Goal: Task Accomplishment & Management: Manage account settings

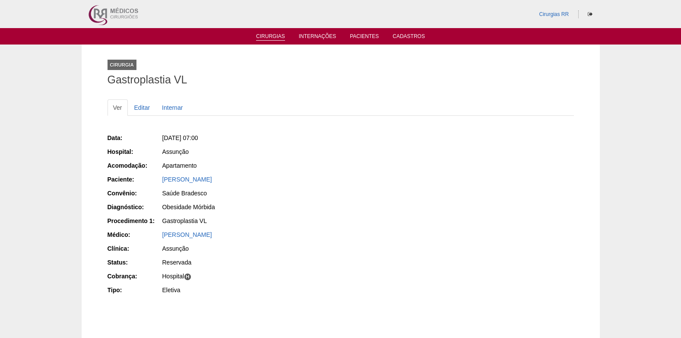
click at [269, 35] on link "Cirurgias" at bounding box center [270, 36] width 29 height 7
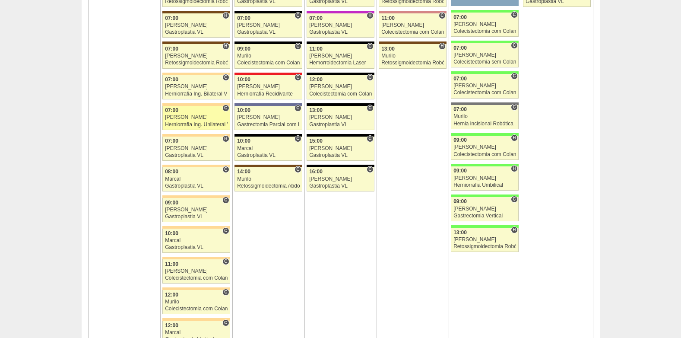
scroll to position [2029, 0]
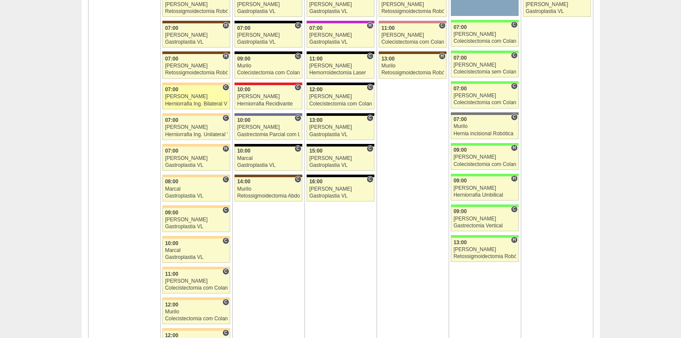
click at [186, 99] on div "[PERSON_NAME]" at bounding box center [196, 97] width 63 height 6
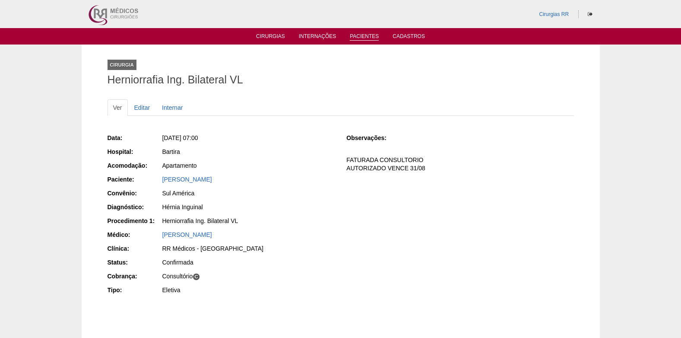
click at [354, 33] on link "Pacientes" at bounding box center [364, 36] width 29 height 7
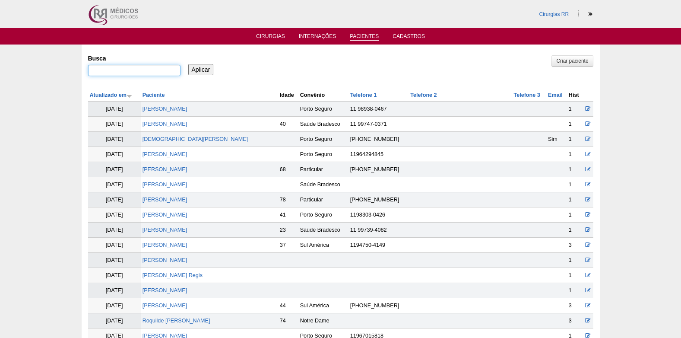
click at [159, 72] on input "Busca" at bounding box center [134, 70] width 92 height 11
type input "irian"
click at [198, 69] on input "Aplicar" at bounding box center [200, 69] width 25 height 11
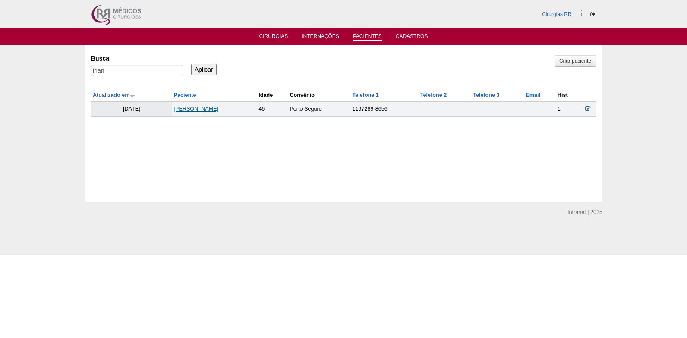
click at [180, 111] on link "[PERSON_NAME]" at bounding box center [196, 109] width 45 height 6
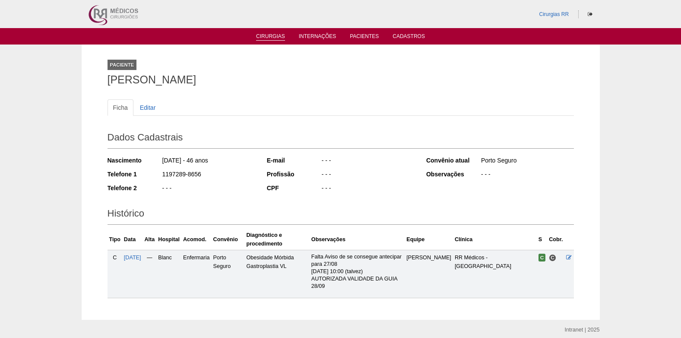
click at [268, 36] on link "Cirurgias" at bounding box center [270, 36] width 29 height 7
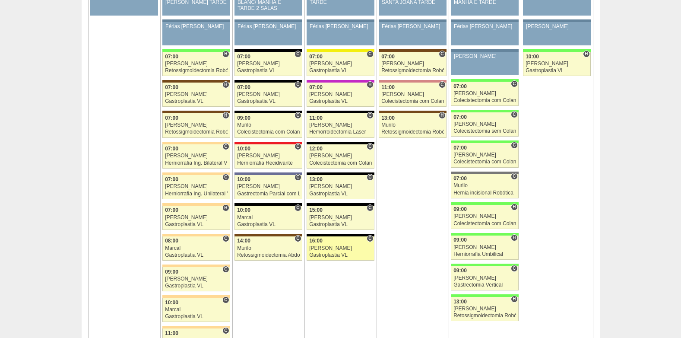
scroll to position [1985, 0]
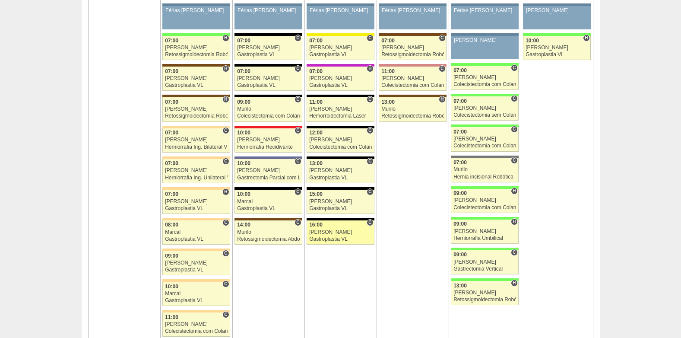
click at [328, 239] on div "Gastroplastia VL" at bounding box center [340, 239] width 63 height 6
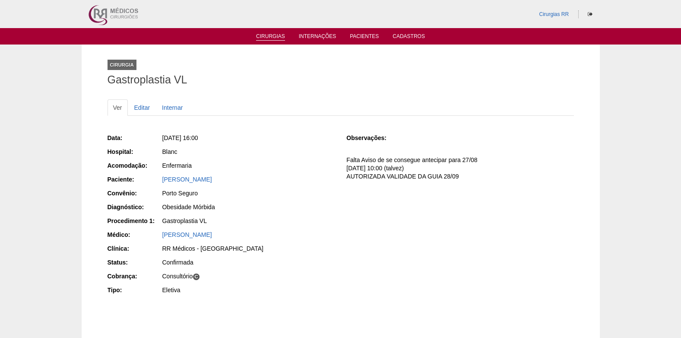
click at [261, 35] on link "Cirurgias" at bounding box center [270, 36] width 29 height 7
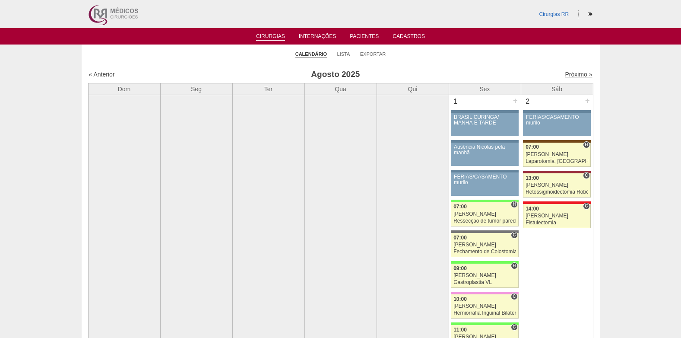
click at [566, 73] on link "Próximo »" at bounding box center [578, 74] width 27 height 7
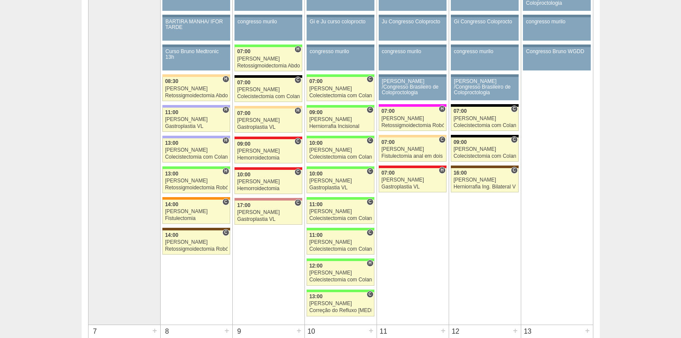
scroll to position [129, 0]
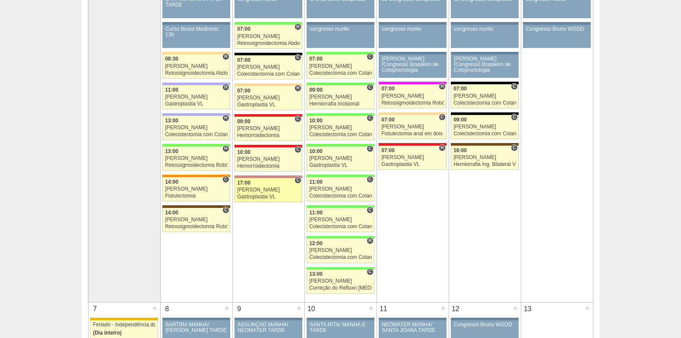
click at [252, 187] on div "[PERSON_NAME]" at bounding box center [268, 190] width 63 height 6
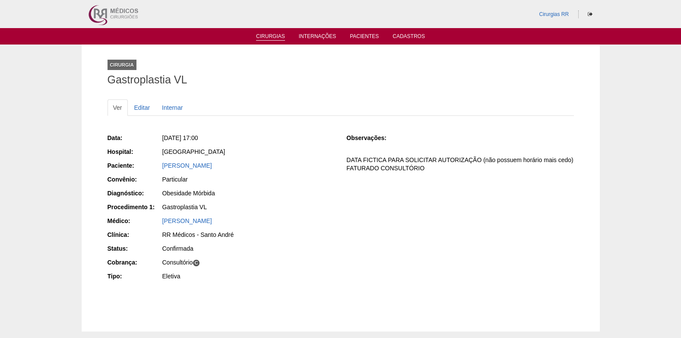
click at [262, 39] on link "Cirurgias" at bounding box center [270, 36] width 29 height 7
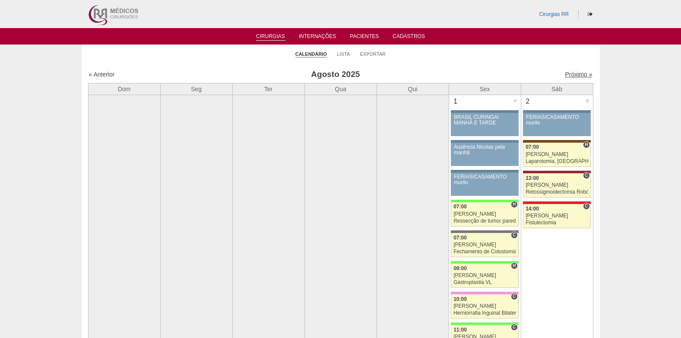
click at [567, 73] on link "Próximo »" at bounding box center [578, 74] width 27 height 7
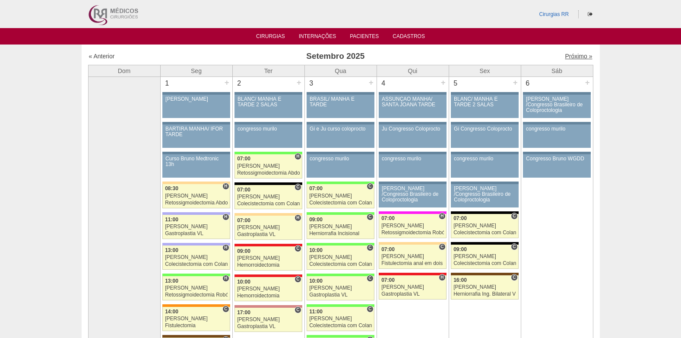
click at [565, 54] on link "Próximo »" at bounding box center [578, 56] width 27 height 7
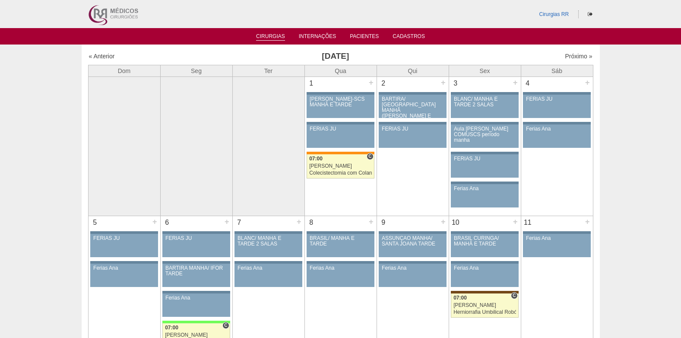
click at [263, 40] on link "Cirurgias" at bounding box center [270, 36] width 29 height 7
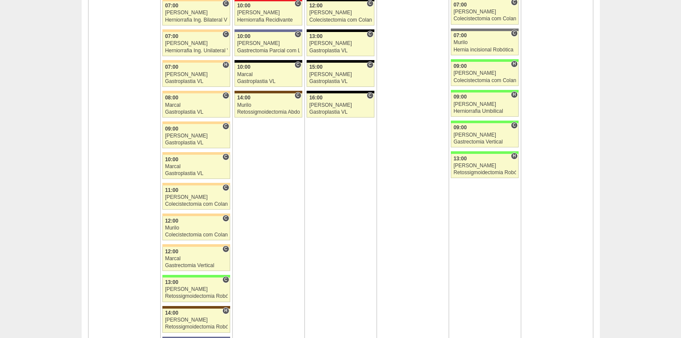
scroll to position [2115, 0]
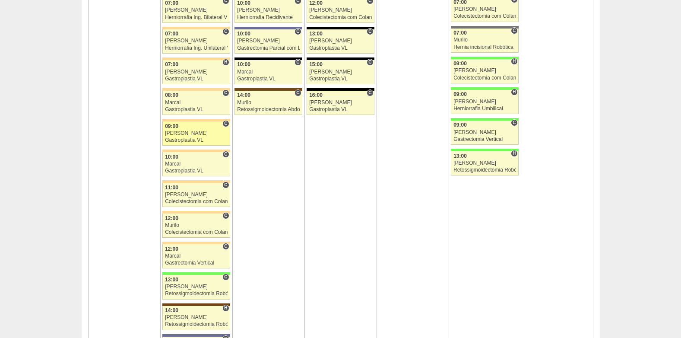
click at [178, 134] on div "[PERSON_NAME]" at bounding box center [196, 133] width 63 height 6
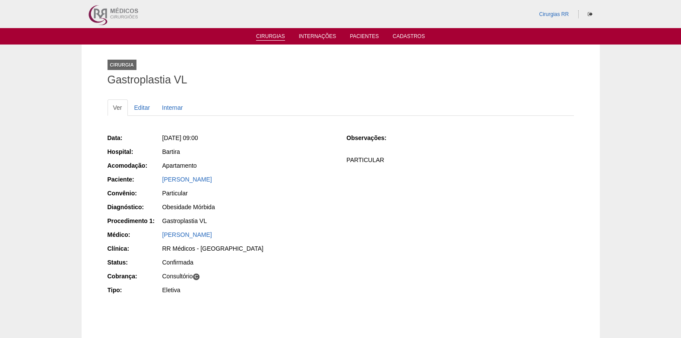
click at [268, 38] on link "Cirurgias" at bounding box center [270, 36] width 29 height 7
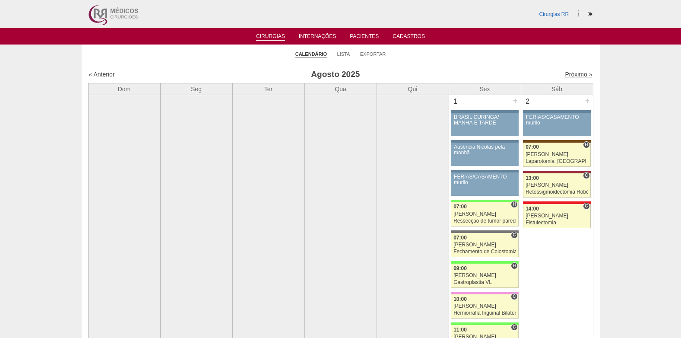
click at [568, 74] on link "Próximo »" at bounding box center [578, 74] width 27 height 7
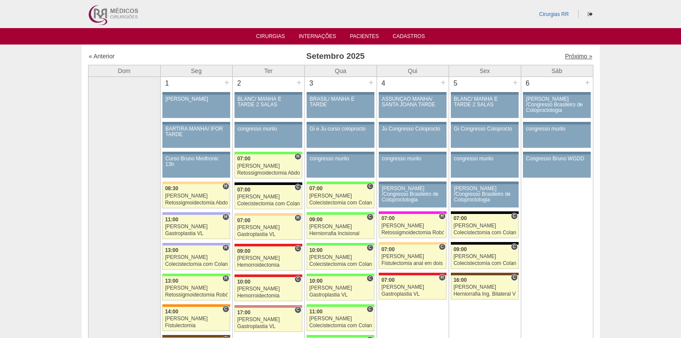
click at [572, 57] on link "Próximo »" at bounding box center [578, 56] width 27 height 7
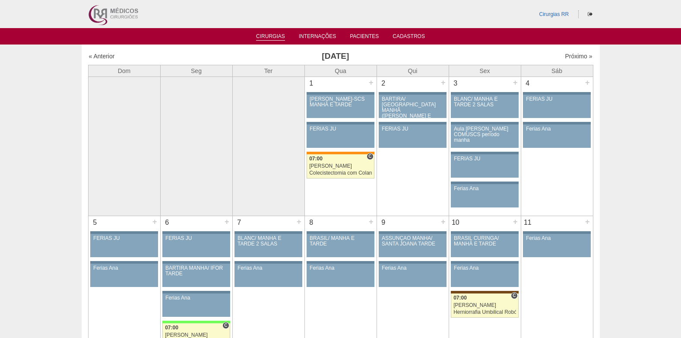
click at [276, 36] on link "Cirurgias" at bounding box center [270, 36] width 29 height 7
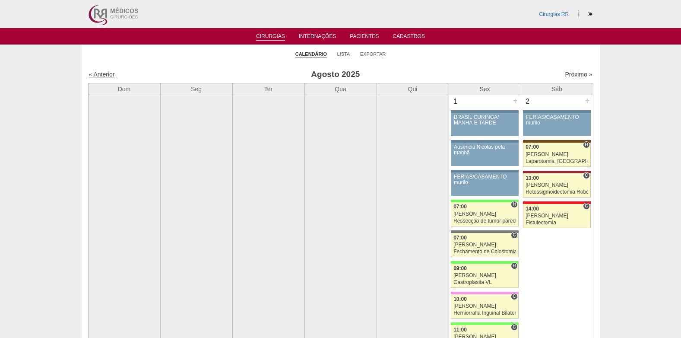
click at [103, 71] on link "« Anterior" at bounding box center [102, 74] width 26 height 7
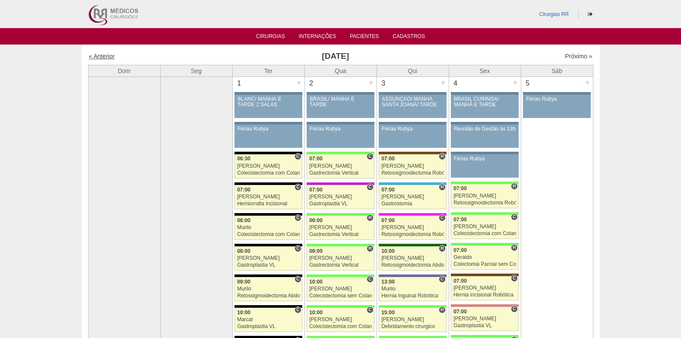
click at [100, 54] on link "« Anterior" at bounding box center [102, 56] width 26 height 7
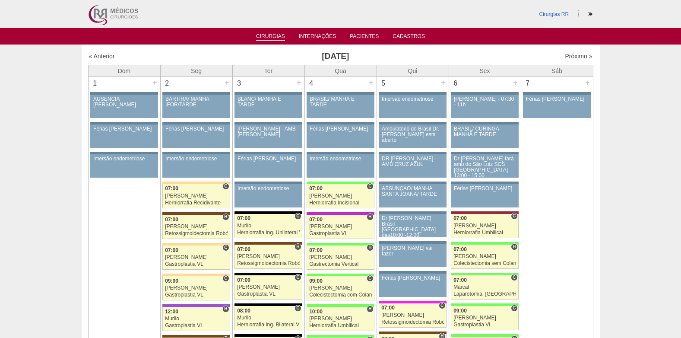
click at [262, 34] on link "Cirurgias" at bounding box center [270, 36] width 29 height 7
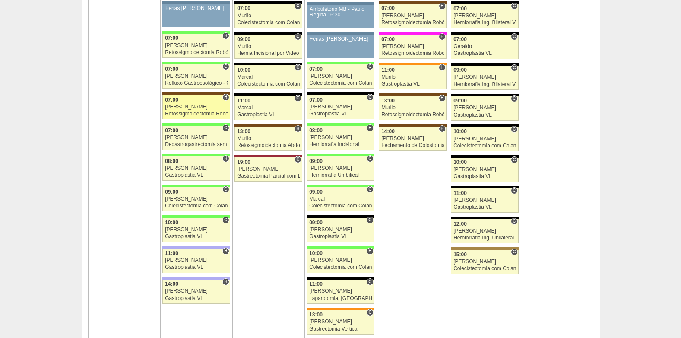
scroll to position [1468, 0]
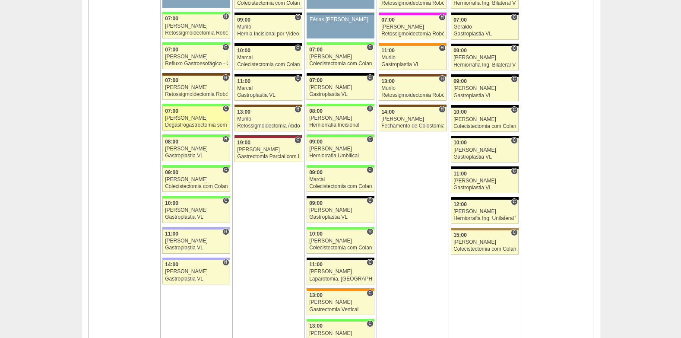
click at [182, 117] on div "[PERSON_NAME]" at bounding box center [196, 118] width 63 height 6
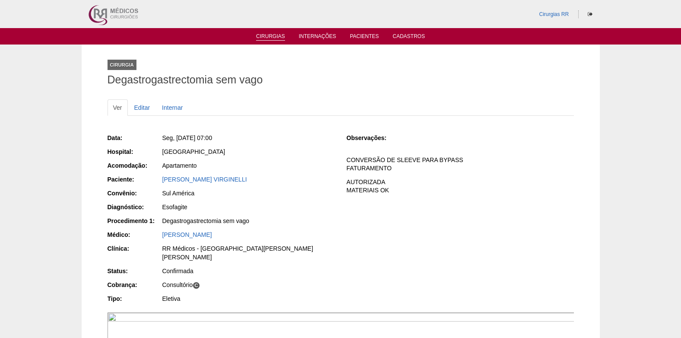
click at [275, 34] on link "Cirurgias" at bounding box center [270, 36] width 29 height 7
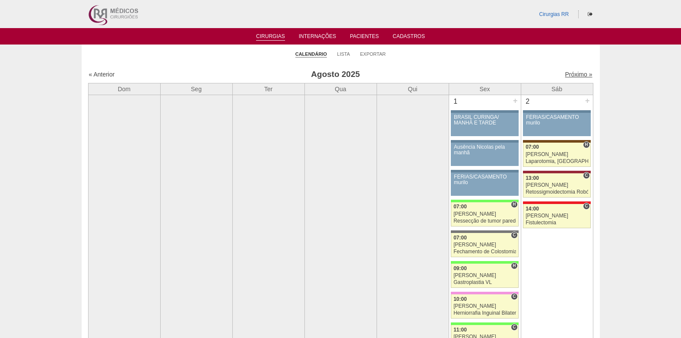
click at [571, 73] on link "Próximo »" at bounding box center [578, 74] width 27 height 7
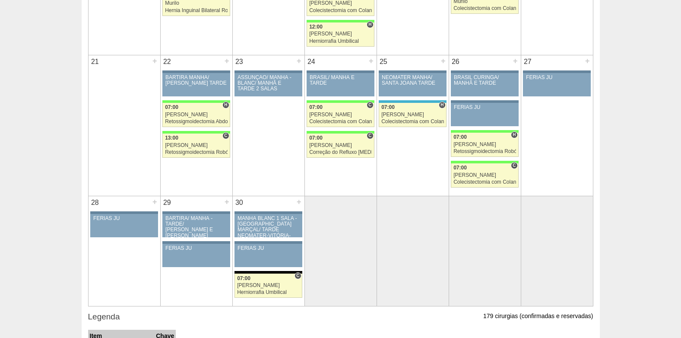
scroll to position [906, 0]
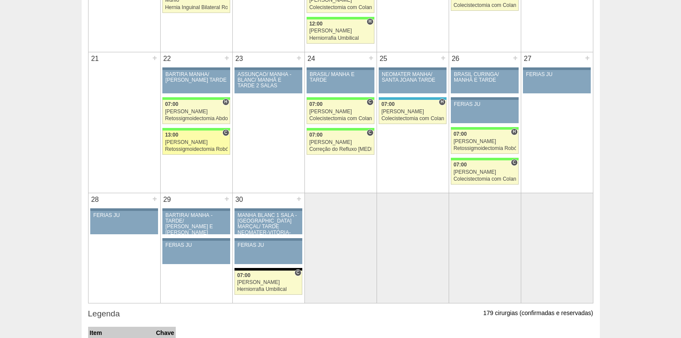
click at [186, 148] on div "Retossigmoidectomia Robótica" at bounding box center [196, 149] width 63 height 6
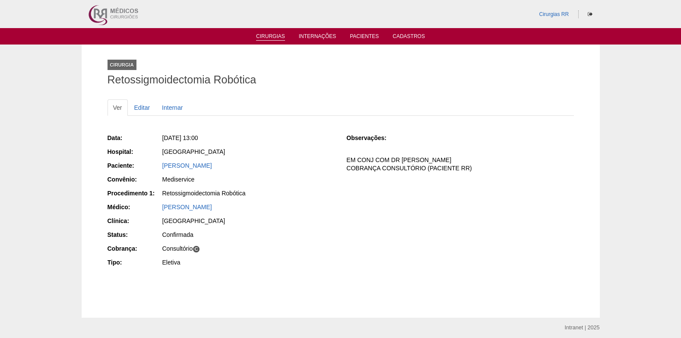
click at [264, 36] on link "Cirurgias" at bounding box center [270, 36] width 29 height 7
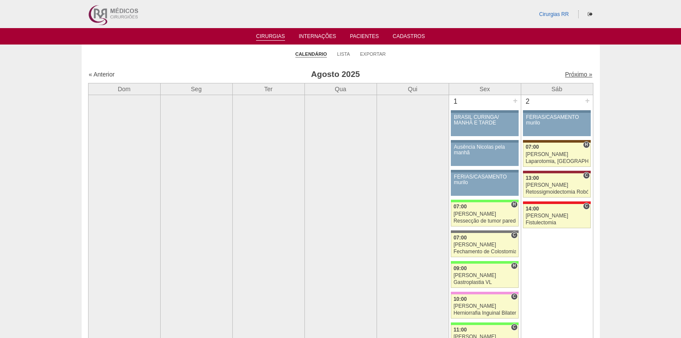
click at [565, 75] on link "Próximo »" at bounding box center [578, 74] width 27 height 7
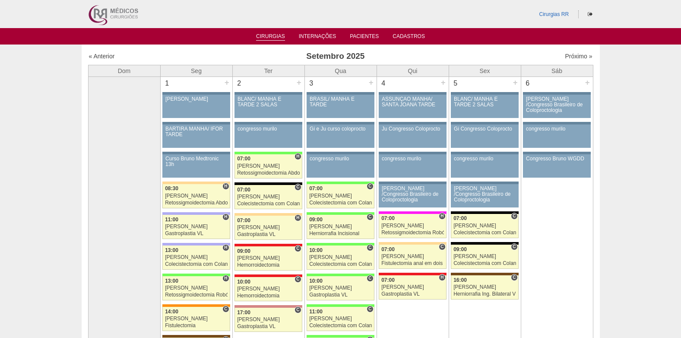
click at [261, 37] on link "Cirurgias" at bounding box center [270, 36] width 29 height 7
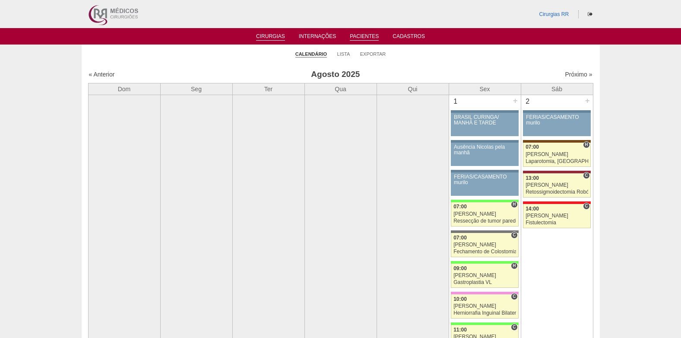
click at [357, 32] on li "Pacientes" at bounding box center [364, 35] width 41 height 7
click at [357, 34] on link "Pacientes" at bounding box center [364, 36] width 29 height 7
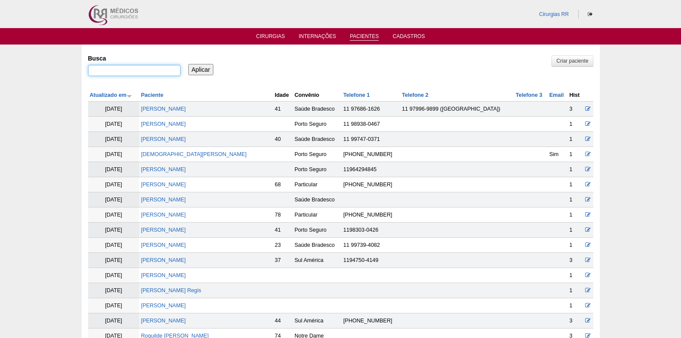
click at [152, 72] on input "Busca" at bounding box center [134, 70] width 92 height 11
type input "[PERSON_NAME]"
click at [203, 69] on input "Aplicar" at bounding box center [200, 69] width 25 height 11
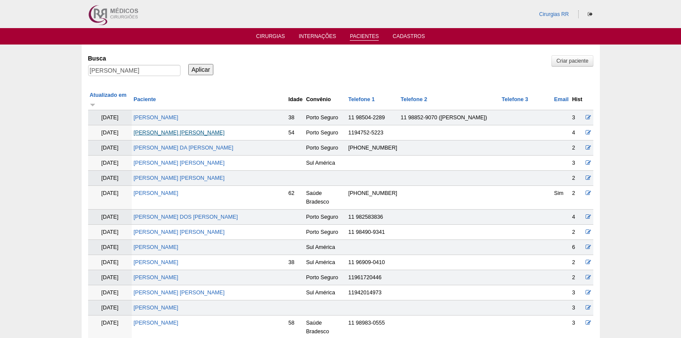
click at [196, 129] on link "[PERSON_NAME] [PERSON_NAME]" at bounding box center [178, 132] width 91 height 6
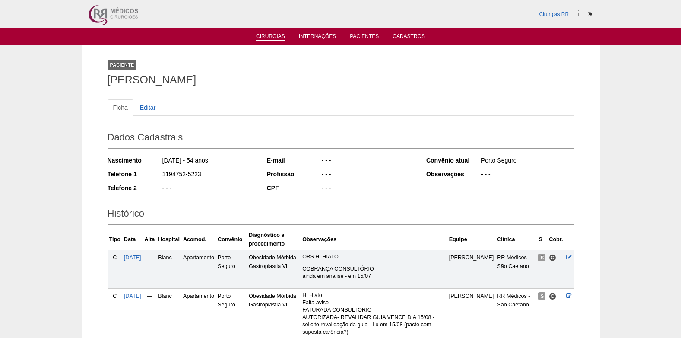
click at [260, 36] on link "Cirurgias" at bounding box center [270, 36] width 29 height 7
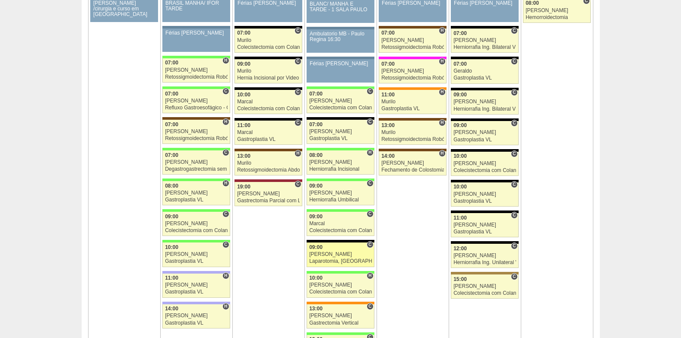
scroll to position [1424, 0]
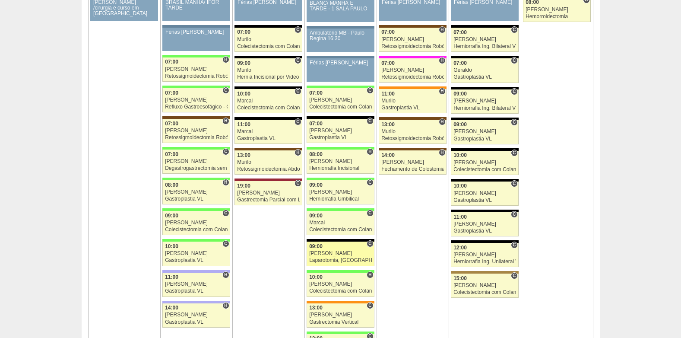
click at [325, 255] on div "[PERSON_NAME]" at bounding box center [340, 253] width 63 height 6
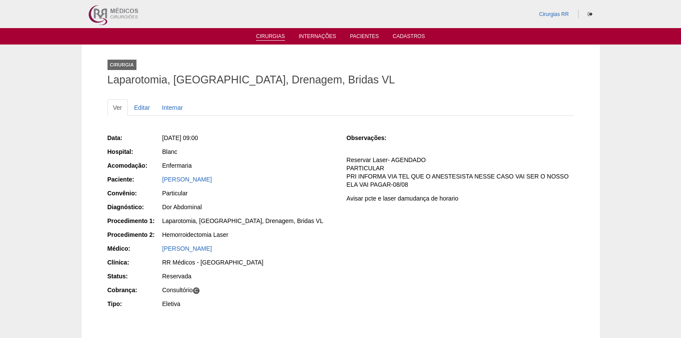
click at [271, 37] on link "Cirurgias" at bounding box center [270, 36] width 29 height 7
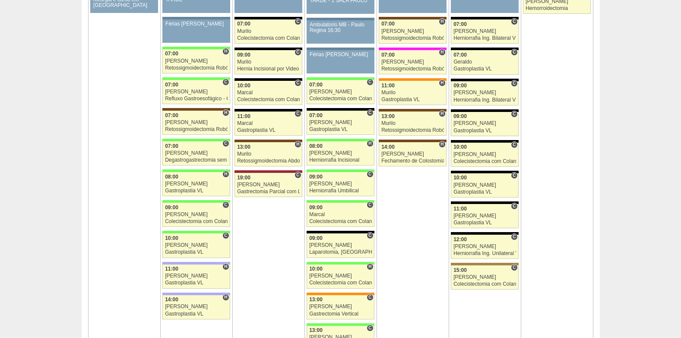
scroll to position [1468, 0]
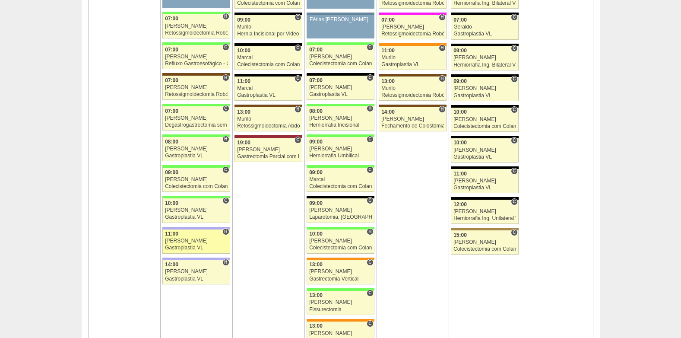
click at [194, 251] on link "88093 Bruno H 11:00 Bruno Gastroplastia VL Hospital Christóvão da Gama Christov…" at bounding box center [195, 241] width 67 height 24
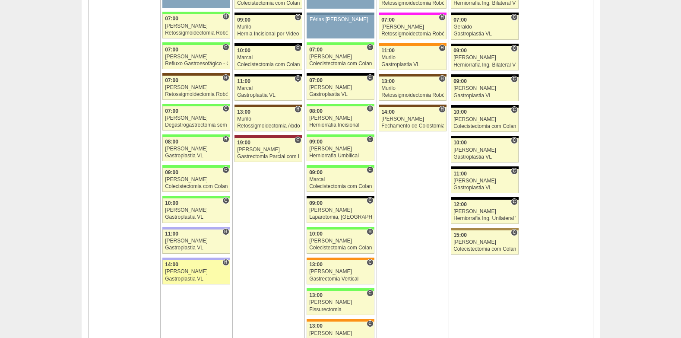
scroll to position [1468, 0]
click at [183, 265] on div "14:00" at bounding box center [196, 265] width 63 height 6
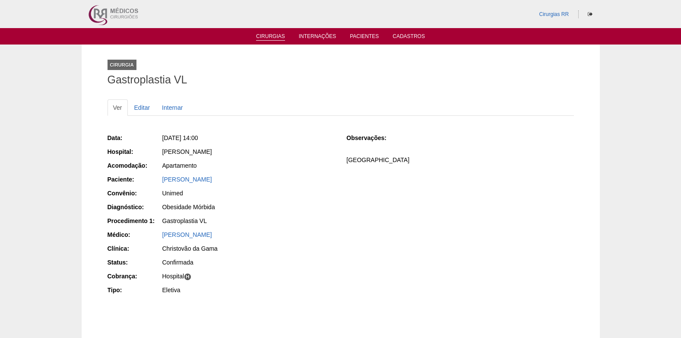
click at [268, 34] on link "Cirurgias" at bounding box center [270, 36] width 29 height 7
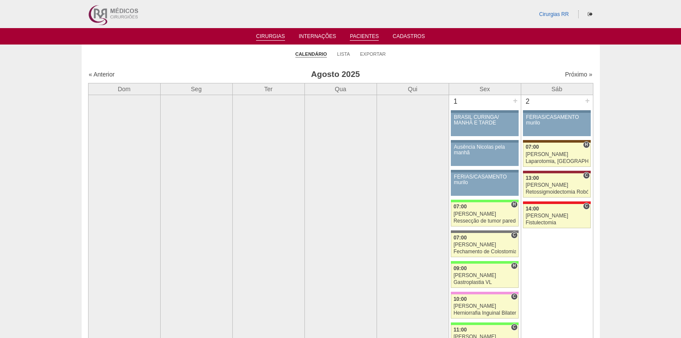
click at [355, 36] on link "Pacientes" at bounding box center [364, 36] width 29 height 7
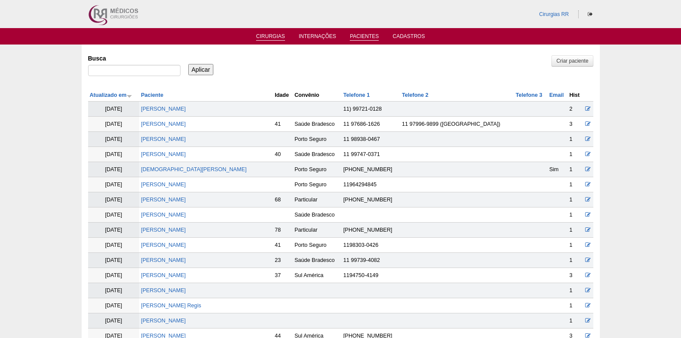
click at [271, 38] on link "Cirurgias" at bounding box center [270, 36] width 29 height 7
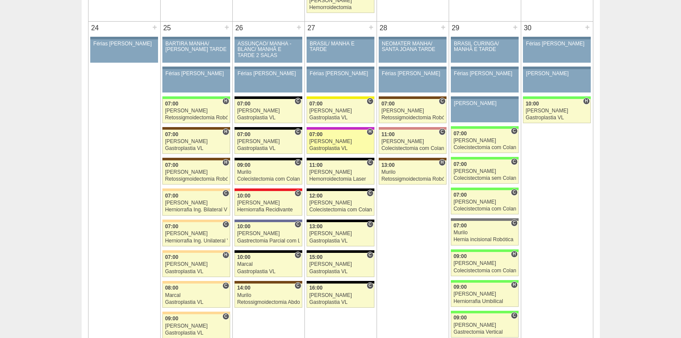
scroll to position [1899, 0]
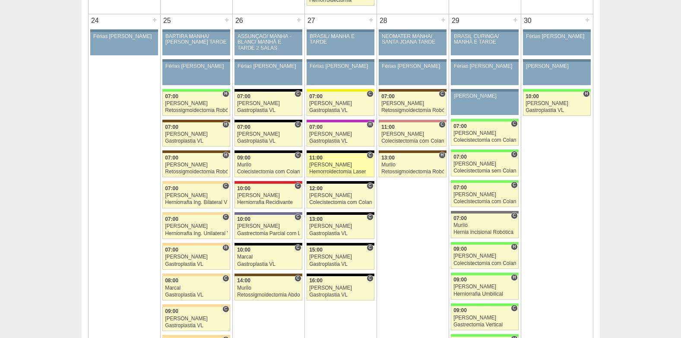
click at [335, 171] on div "Hemorroidectomia Laser" at bounding box center [340, 172] width 63 height 6
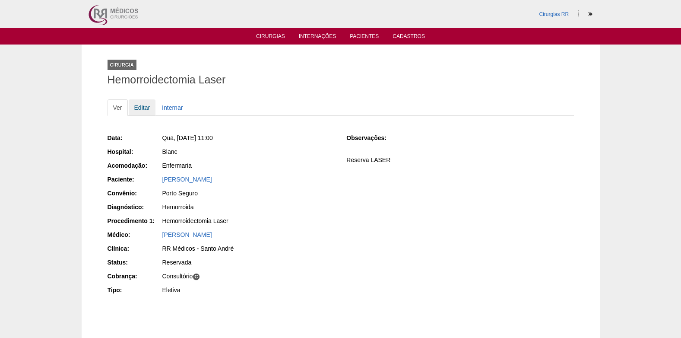
click at [144, 107] on link "Editar" at bounding box center [142, 107] width 27 height 16
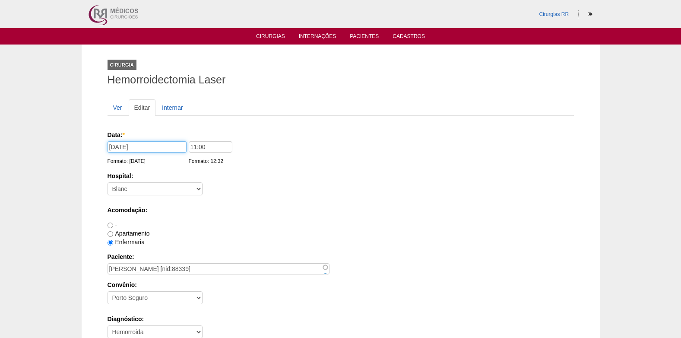
click at [139, 148] on input "[DATE]" at bounding box center [146, 146] width 79 height 11
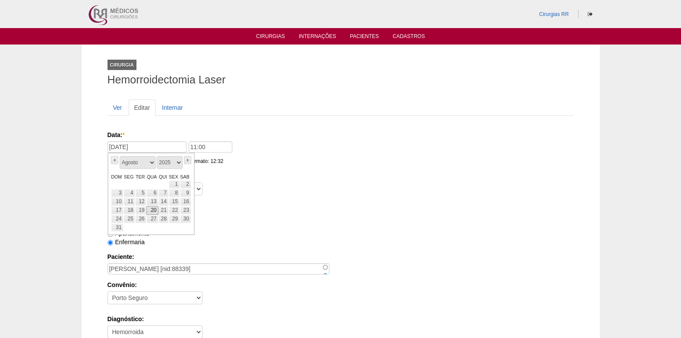
click at [151, 210] on link "20" at bounding box center [152, 210] width 12 height 9
type input "20/08/2025"
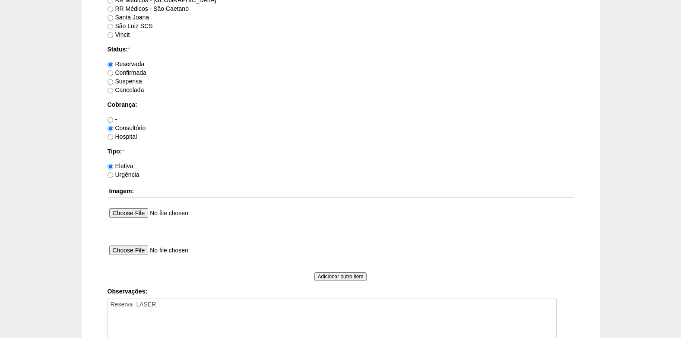
scroll to position [647, 0]
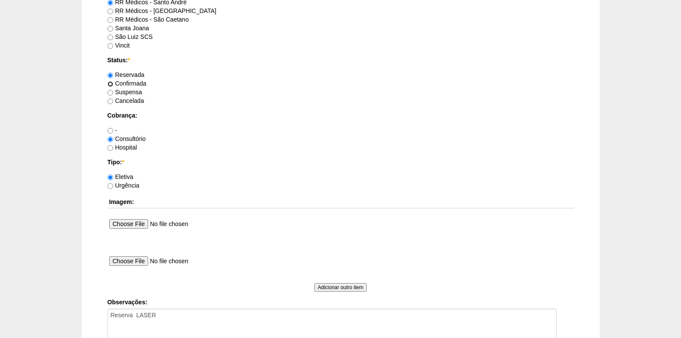
click at [111, 81] on input "Confirmada" at bounding box center [110, 84] width 6 height 6
radio input "true"
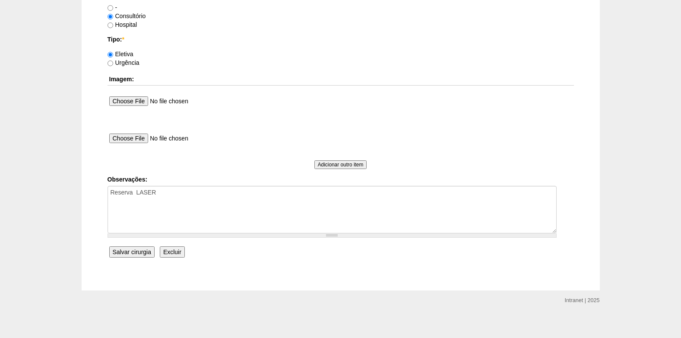
scroll to position [775, 0]
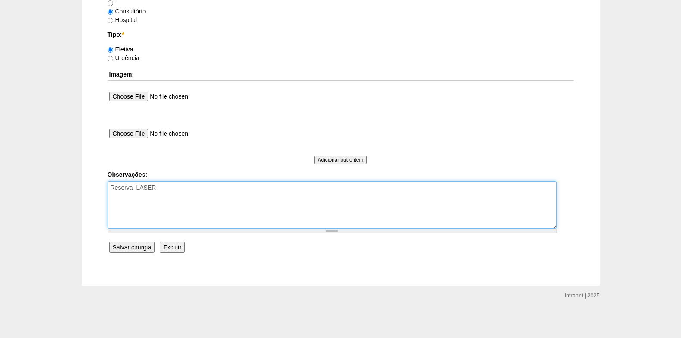
click at [177, 190] on textarea "Reserva LASER" at bounding box center [331, 204] width 449 height 47
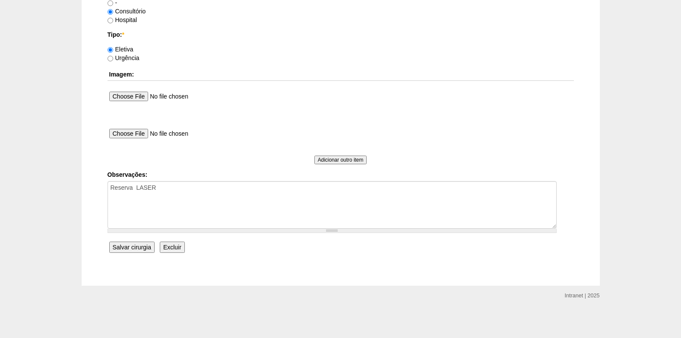
click at [140, 246] on input "Salvar cirurgia" at bounding box center [131, 246] width 45 height 11
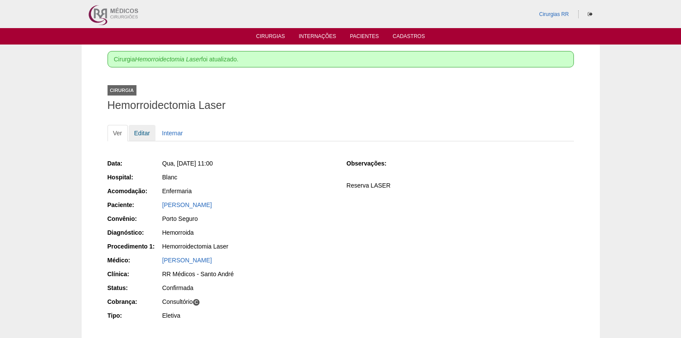
click at [149, 133] on link "Editar" at bounding box center [142, 133] width 27 height 16
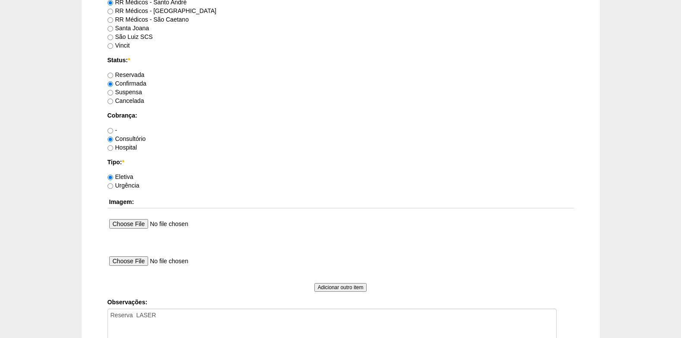
scroll to position [775, 0]
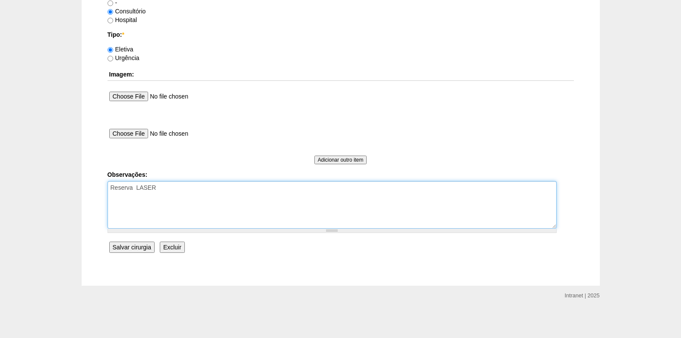
click at [192, 191] on textarea "Reserva LASER" at bounding box center [331, 204] width 449 height 47
click at [161, 191] on textarea "Reserva LASER" at bounding box center [331, 204] width 449 height 47
click at [205, 184] on textarea "Reserva LASER" at bounding box center [331, 204] width 449 height 47
type textarea "Reserva LASER -(AGENDADO) COBRANÇA CONSULTÓRIO ANESTESISTA CASA"
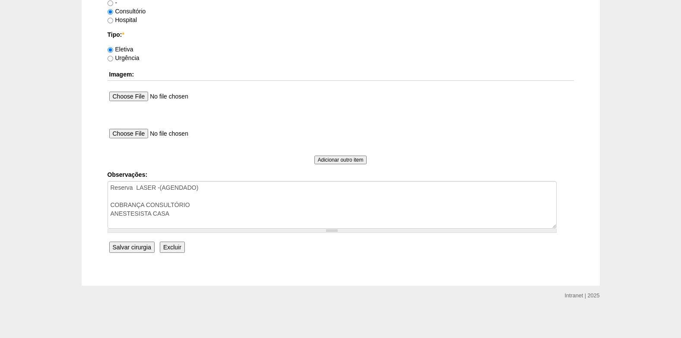
click at [136, 248] on input "Salvar cirurgia" at bounding box center [131, 246] width 45 height 11
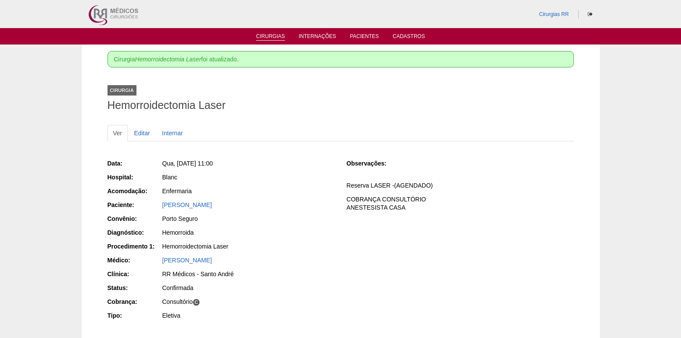
click at [257, 34] on link "Cirurgias" at bounding box center [270, 36] width 29 height 7
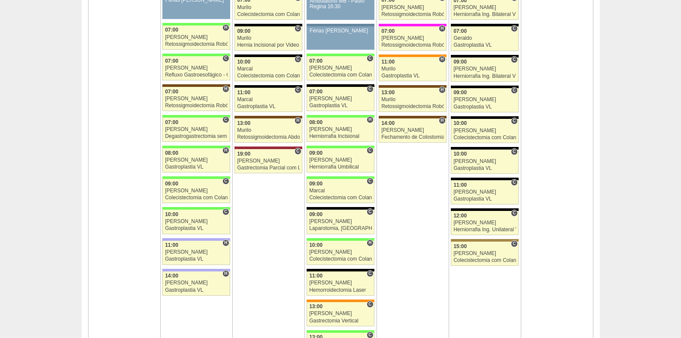
scroll to position [1511, 0]
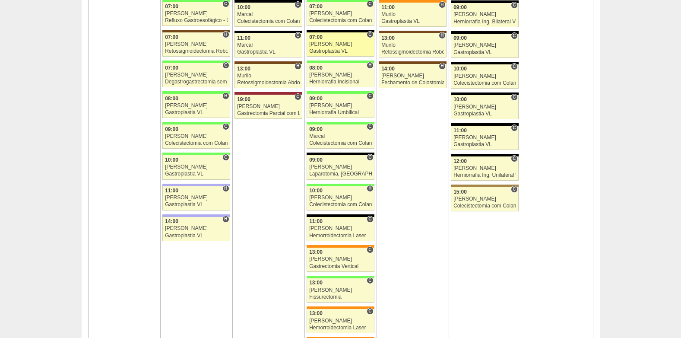
click at [334, 47] on link "88040 Paulo Regina C 07:00 Paulo Regina Gastroplastia VL Hospital Blanc RR Médi…" at bounding box center [339, 44] width 67 height 24
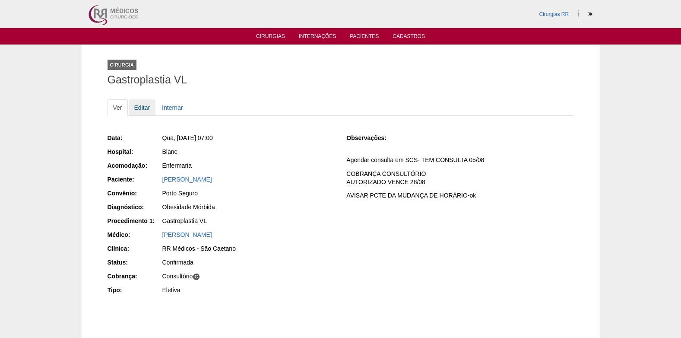
click at [146, 110] on link "Editar" at bounding box center [142, 107] width 27 height 16
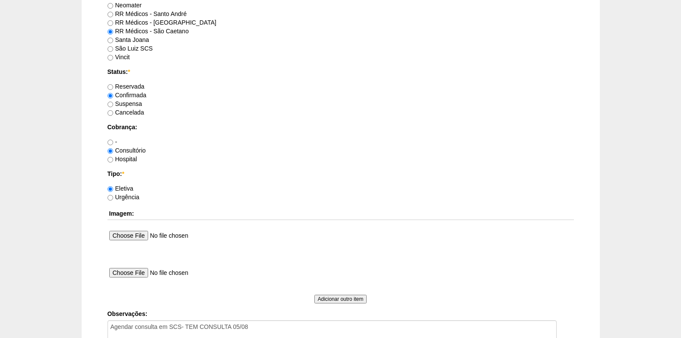
scroll to position [734, 0]
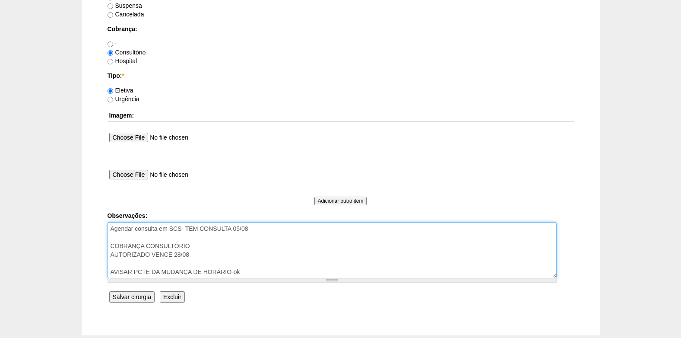
drag, startPoint x: 266, startPoint y: 233, endPoint x: 87, endPoint y: 229, distance: 179.2
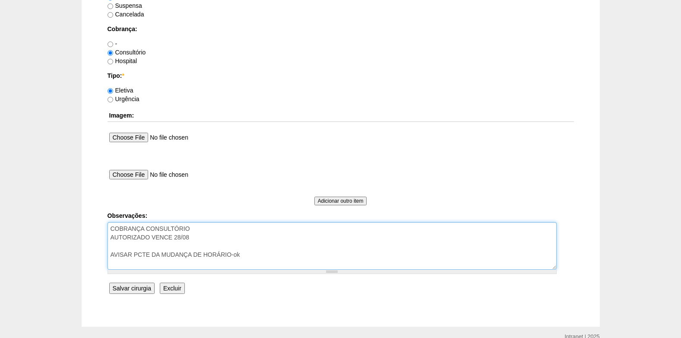
type textarea "COBRANÇA CONSULTÓRIO AUTORIZADO VENCE 28/08 AVISAR PCTE DA MUDANÇA DE HORÁRIO-ok"
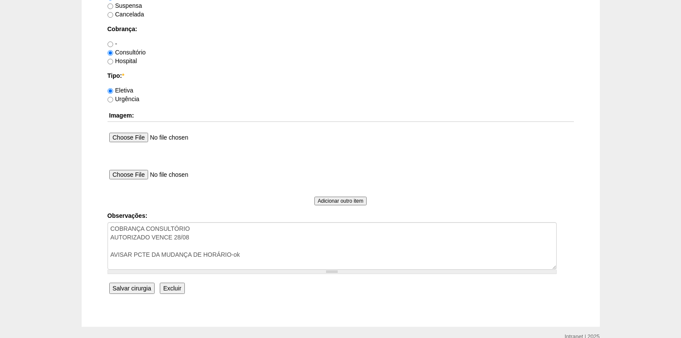
click at [117, 285] on input "Salvar cirurgia" at bounding box center [131, 287] width 45 height 11
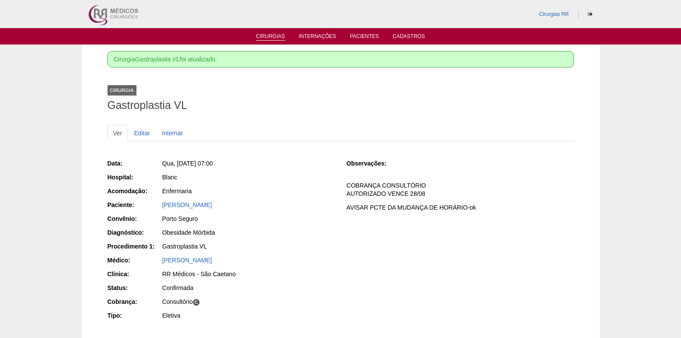
click at [268, 35] on link "Cirurgias" at bounding box center [270, 36] width 29 height 7
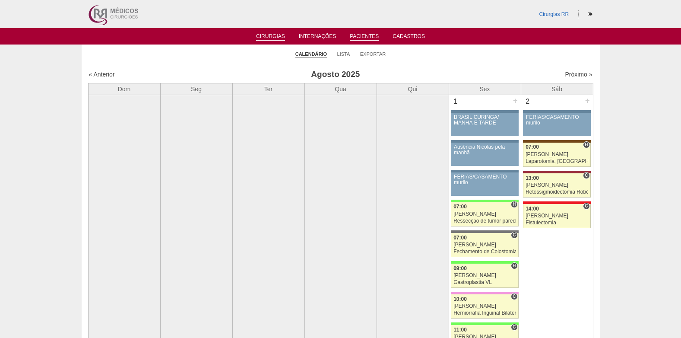
click at [356, 34] on link "Pacientes" at bounding box center [364, 36] width 29 height 7
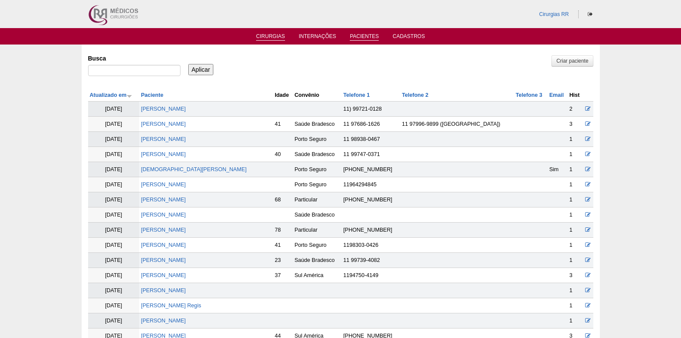
click at [268, 37] on link "Cirurgias" at bounding box center [270, 36] width 29 height 7
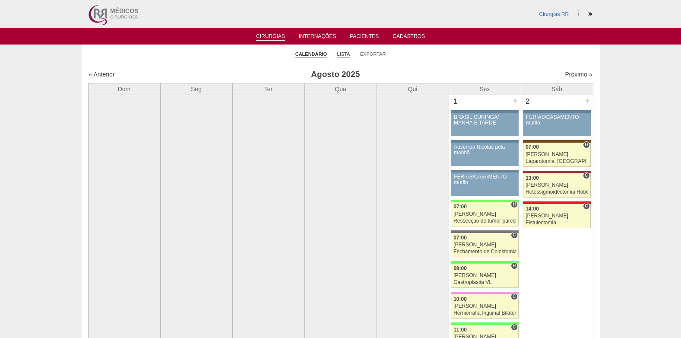
click at [341, 53] on link "Lista" at bounding box center [343, 54] width 13 height 6
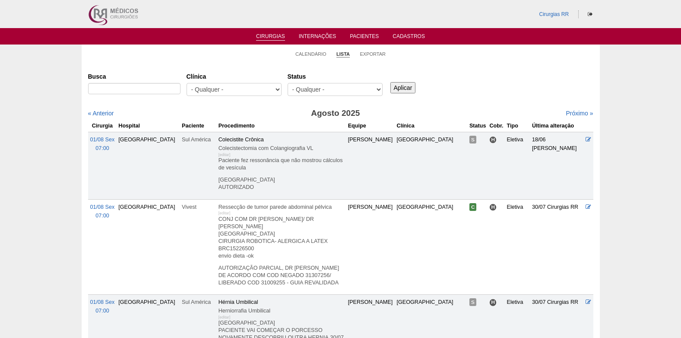
click at [325, 92] on select "- Qualquer - Reservada Confirmada Suspensa Cancelada" at bounding box center [334, 89] width 95 height 13
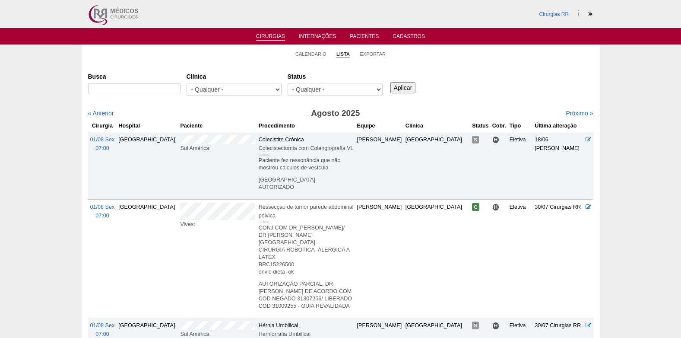
select select "resr"
click at [287, 83] on select "- Qualquer - Reservada Confirmada Suspensa Cancelada" at bounding box center [334, 89] width 95 height 13
click at [396, 86] on input "Aplicar" at bounding box center [402, 87] width 25 height 11
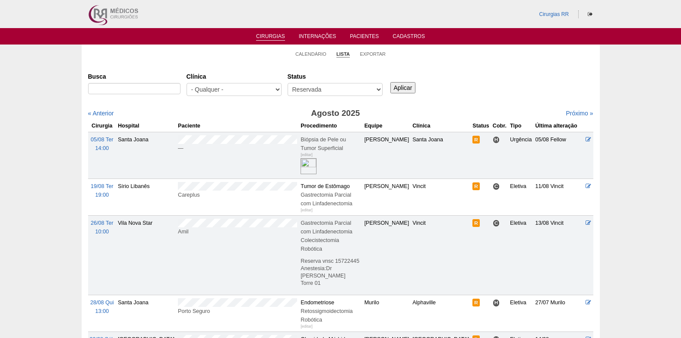
click at [274, 37] on link "Cirurgias" at bounding box center [270, 36] width 29 height 7
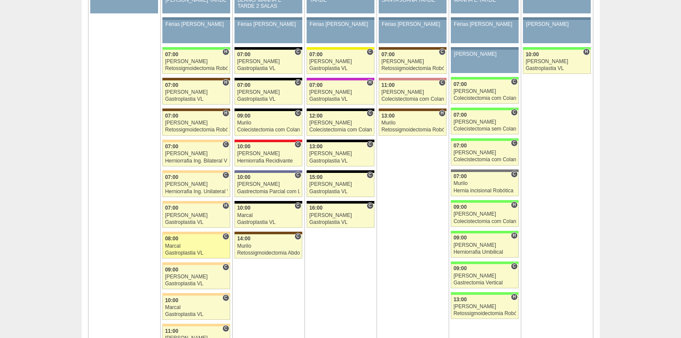
scroll to position [1985, 0]
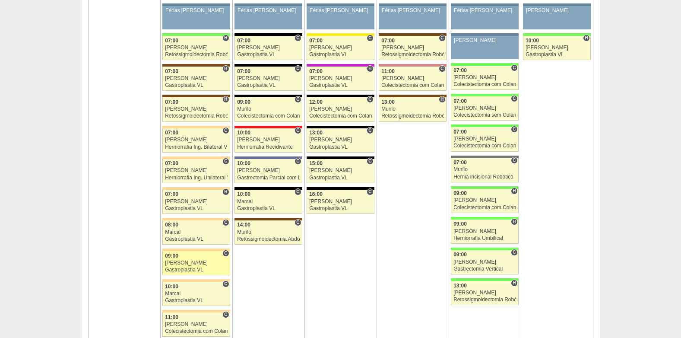
click at [190, 265] on link "88146 [PERSON_NAME] C 09:00 [PERSON_NAME] Gastroplastia VL [GEOGRAPHIC_DATA] RR…" at bounding box center [195, 263] width 67 height 24
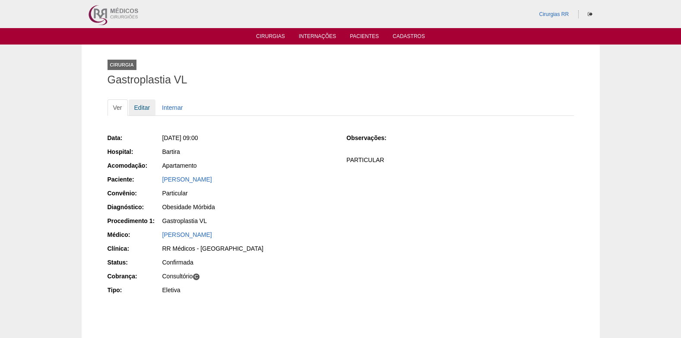
click at [144, 104] on link "Editar" at bounding box center [142, 107] width 27 height 16
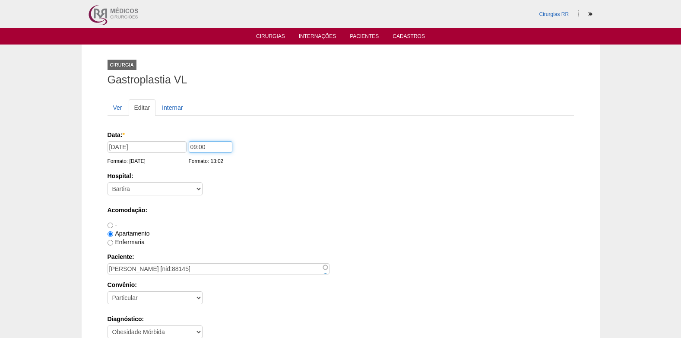
drag, startPoint x: 208, startPoint y: 149, endPoint x: 174, endPoint y: 158, distance: 35.1
click at [174, 139] on div "Data: * [DATE] Formato: [DATE] 09:00 Formato: 13:02" at bounding box center [338, 134] width 463 height 9
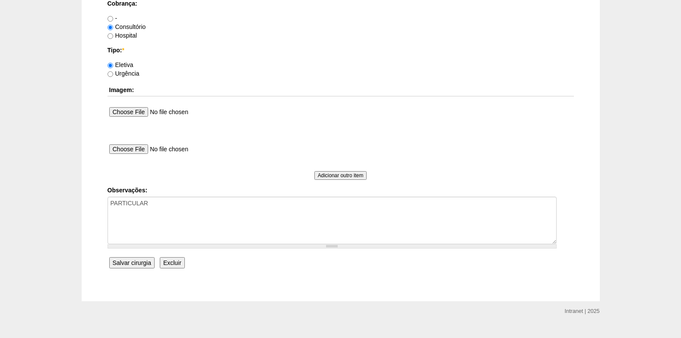
scroll to position [775, 0]
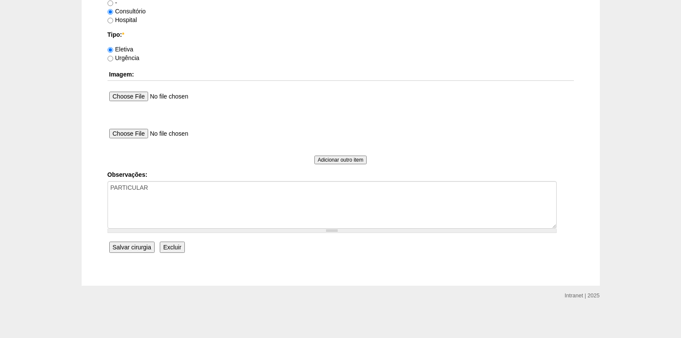
type input "07:00"
click at [130, 245] on input "Salvar cirurgia" at bounding box center [131, 246] width 45 height 11
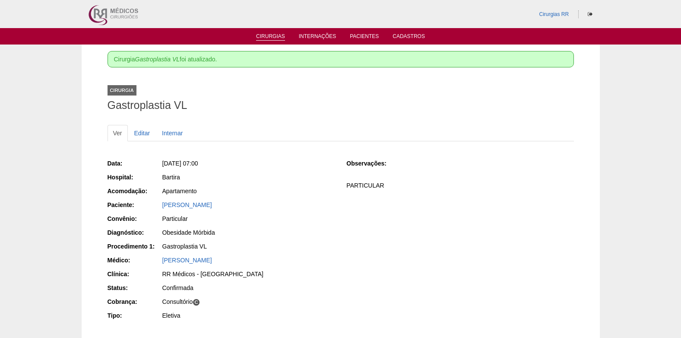
click at [271, 35] on link "Cirurgias" at bounding box center [270, 36] width 29 height 7
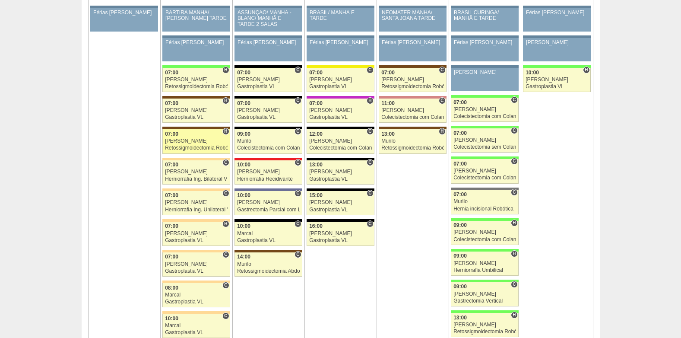
scroll to position [1942, 0]
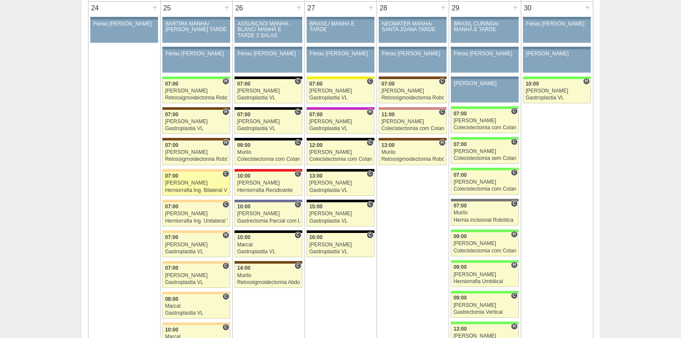
click at [176, 182] on div "[PERSON_NAME]" at bounding box center [196, 183] width 63 height 6
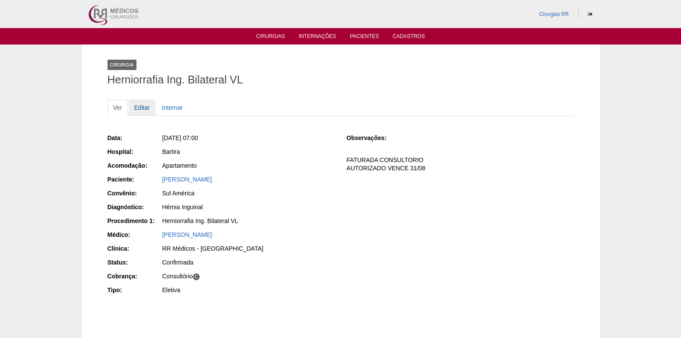
click at [145, 111] on link "Editar" at bounding box center [142, 107] width 27 height 16
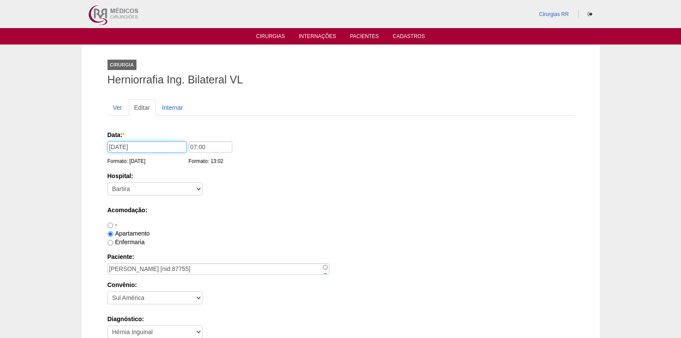
click at [153, 147] on input "[DATE]" at bounding box center [146, 146] width 79 height 11
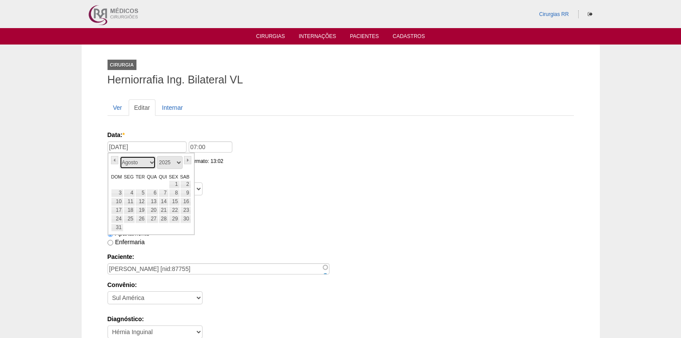
click at [150, 160] on select "Janeiro Fevereiro Março Abril Maio Junho Julho Agosto Setembro Outubro Novembro…" at bounding box center [138, 162] width 36 height 13
click at [124, 218] on link "27" at bounding box center [129, 219] width 12 height 9
type input "27/10/2025"
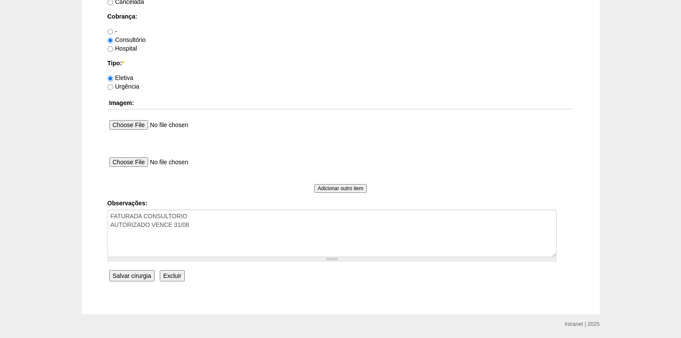
scroll to position [775, 0]
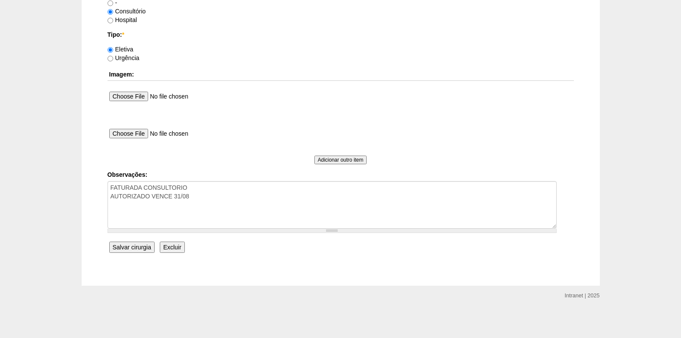
click at [134, 246] on input "Salvar cirurgia" at bounding box center [131, 246] width 45 height 11
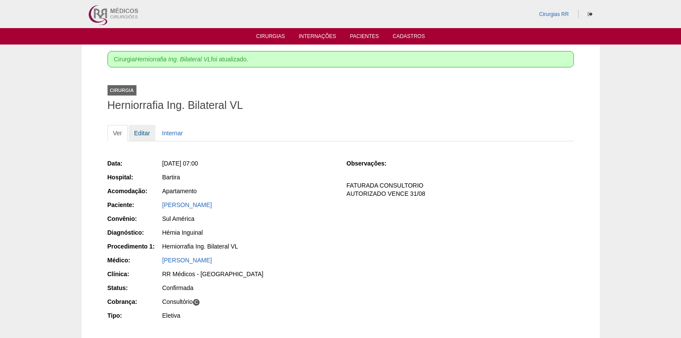
click at [139, 135] on link "Editar" at bounding box center [142, 133] width 27 height 16
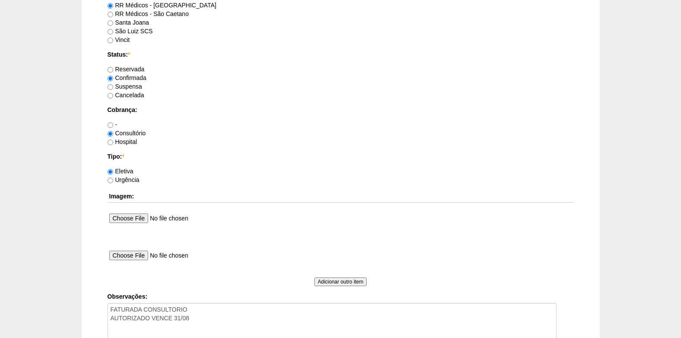
scroll to position [775, 0]
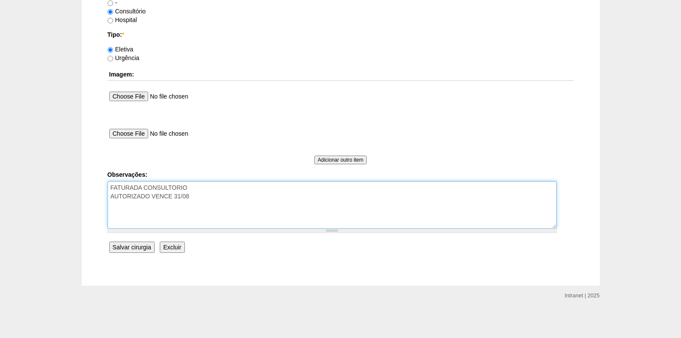
click at [212, 197] on textarea "FATURADA CONSULTORIO AUTORIZADO VENCE 31/08" at bounding box center [331, 204] width 449 height 47
type textarea "FATURADA CONSULTORIO AUTORIZADO VENCE 31/08 REVALIDAR"
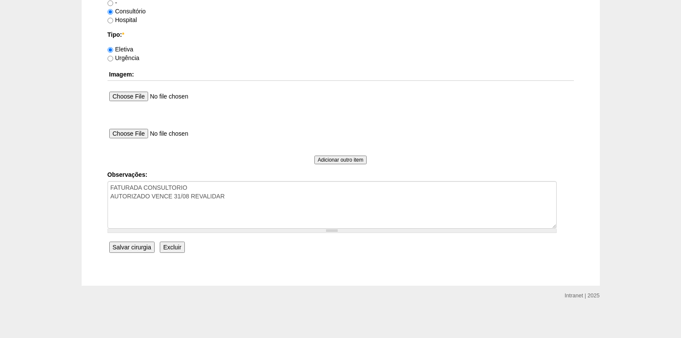
click at [146, 244] on input "Salvar cirurgia" at bounding box center [131, 246] width 45 height 11
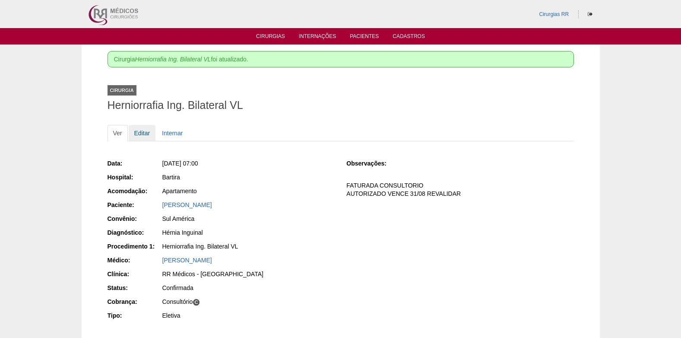
click at [142, 136] on link "Editar" at bounding box center [142, 133] width 27 height 16
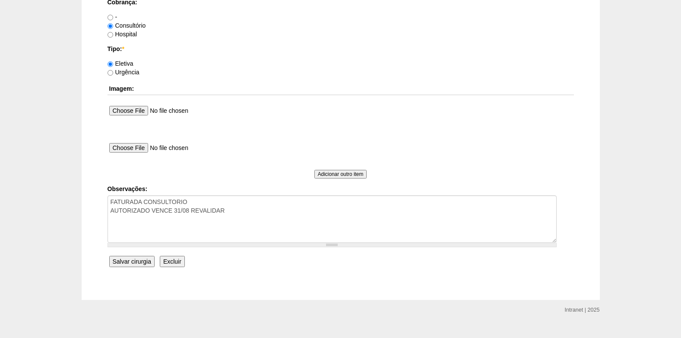
scroll to position [775, 0]
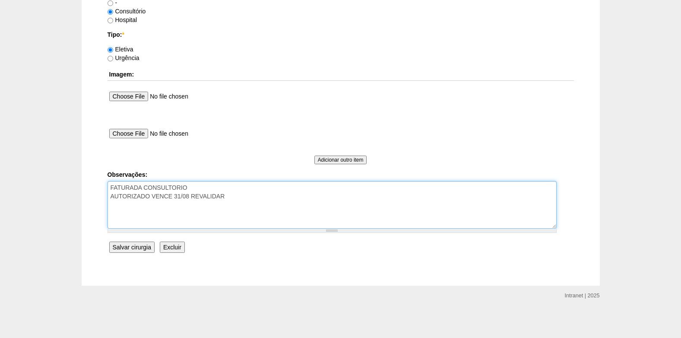
click at [240, 215] on textarea "FATURADA CONSULTORIO AUTORIZADO VENCE 31/08 REVALIDAR" at bounding box center [331, 204] width 449 height 47
type textarea "FATURADA CONSULTORIO AUTORIZADO VENCE 31/08 REVALIDAR 15/08: PACIENTE PEDIU P T…"
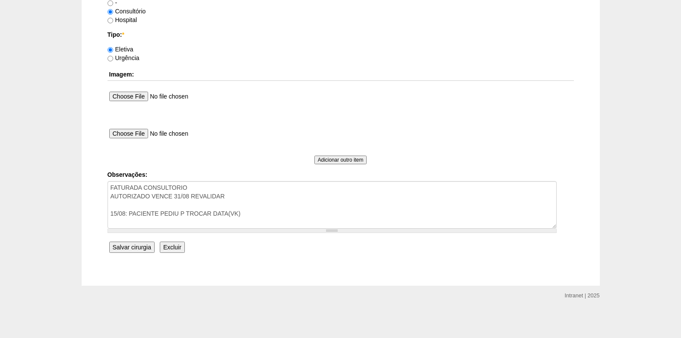
click at [132, 244] on input "Salvar cirurgia" at bounding box center [131, 246] width 45 height 11
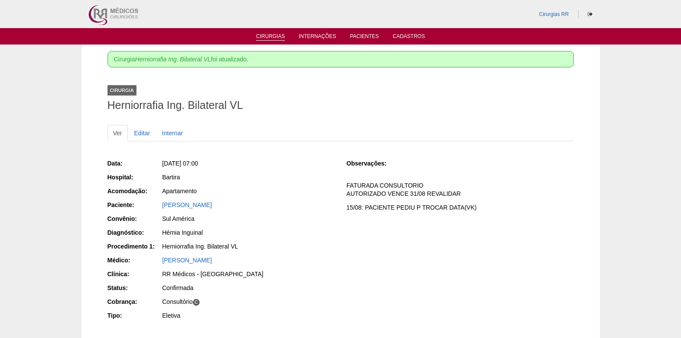
click at [264, 36] on link "Cirurgias" at bounding box center [270, 36] width 29 height 7
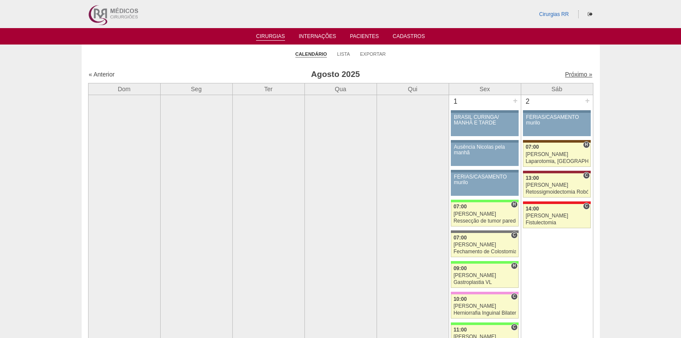
click at [565, 76] on link "Próximo »" at bounding box center [578, 74] width 27 height 7
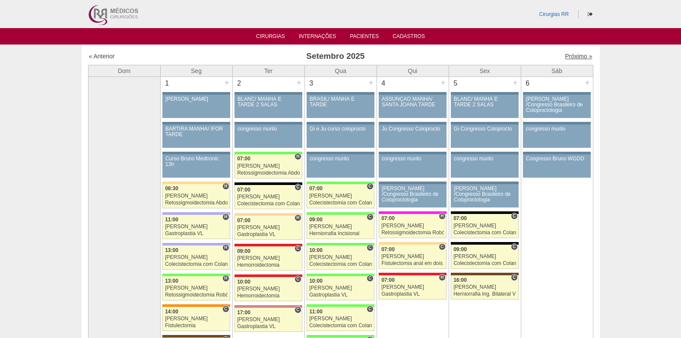
click at [573, 55] on link "Próximo »" at bounding box center [578, 56] width 27 height 7
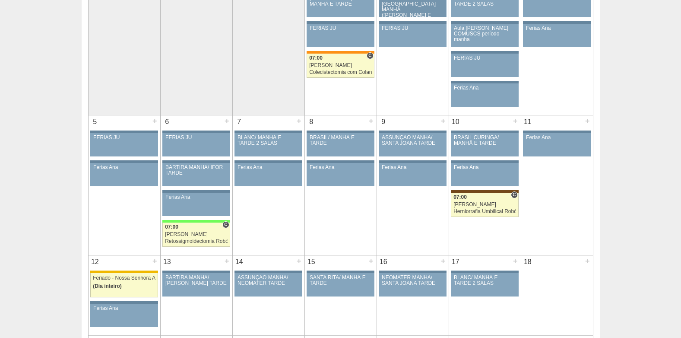
scroll to position [100, 0]
